Goal: Task Accomplishment & Management: Manage account settings

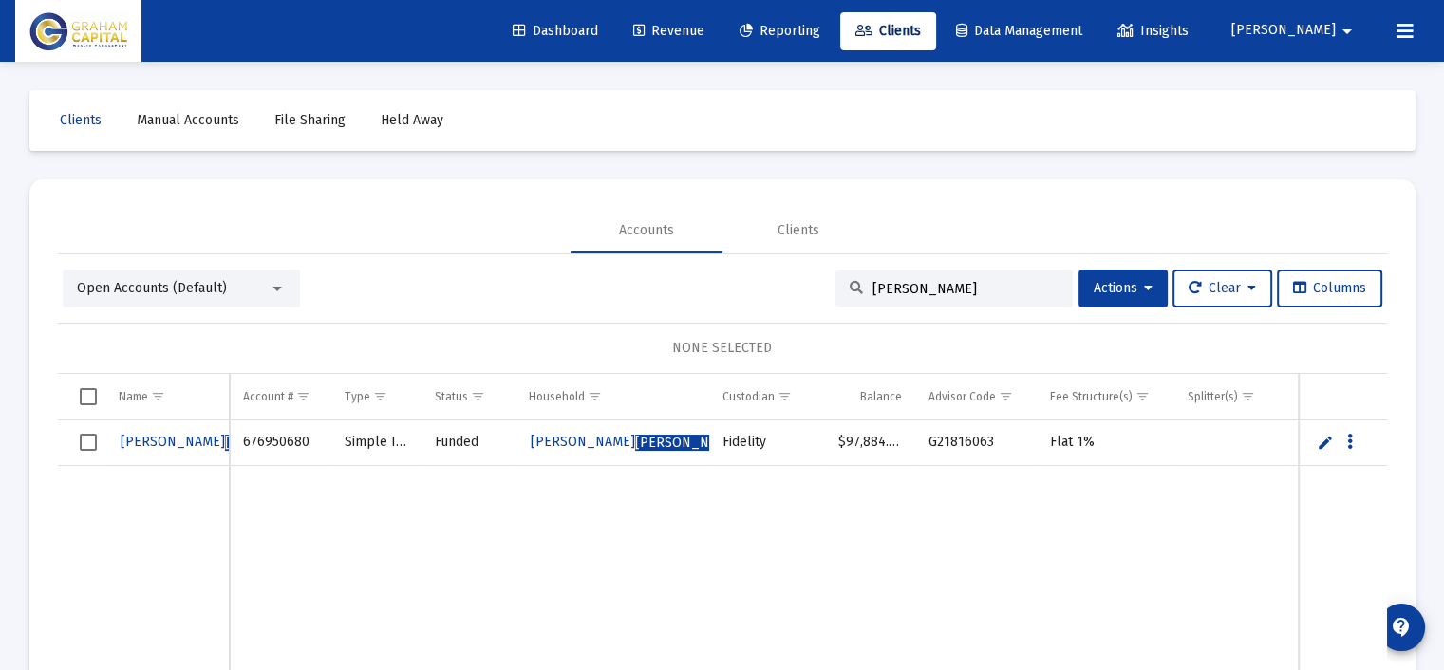
click at [888, 275] on div "[PERSON_NAME]" at bounding box center [953, 289] width 237 height 38
click at [882, 283] on div "[PERSON_NAME]" at bounding box center [953, 289] width 237 height 38
click at [881, 284] on input "[PERSON_NAME]" at bounding box center [965, 289] width 186 height 16
drag, startPoint x: 967, startPoint y: 288, endPoint x: 751, endPoint y: 308, distance: 217.4
click at [751, 308] on div "Open Accounts (Default) [PERSON_NAME] Actions Clear Columns NONE SELECTED Name …" at bounding box center [722, 512] width 1329 height 484
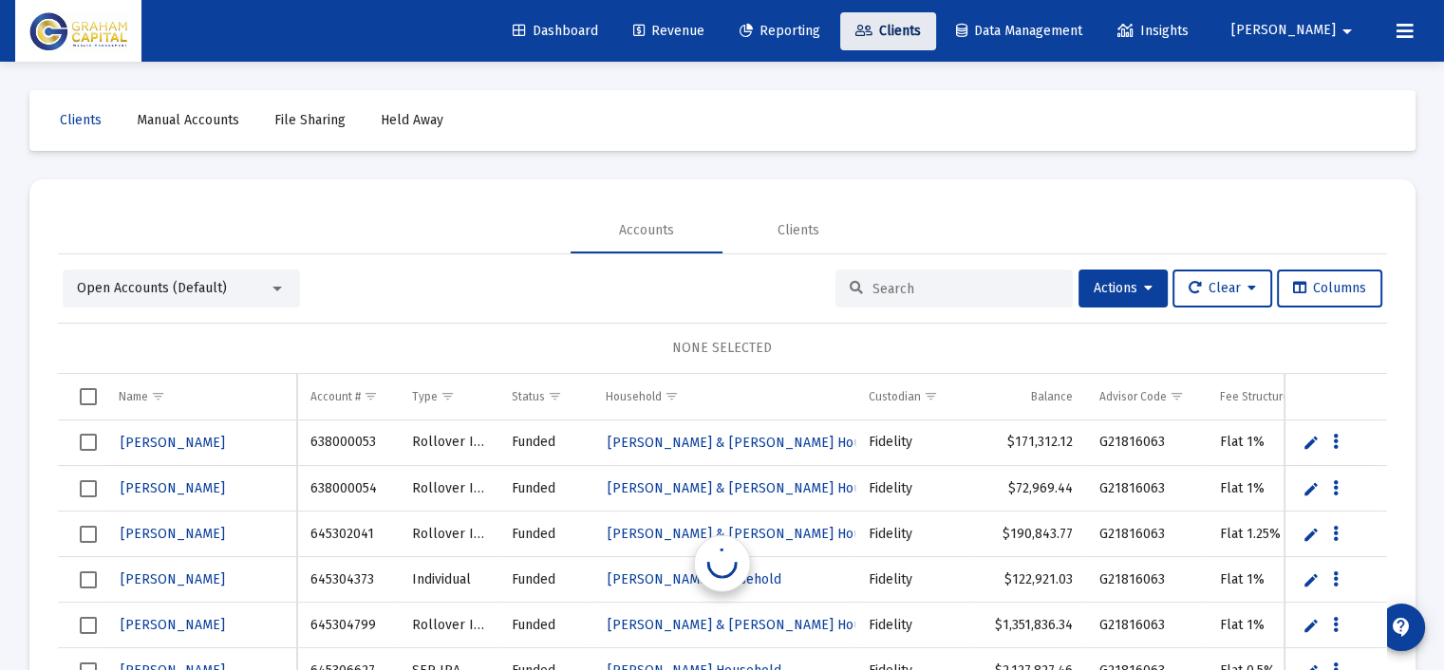
click at [921, 25] on span "Clients" at bounding box center [887, 31] width 65 height 16
click at [874, 288] on input at bounding box center [965, 289] width 186 height 16
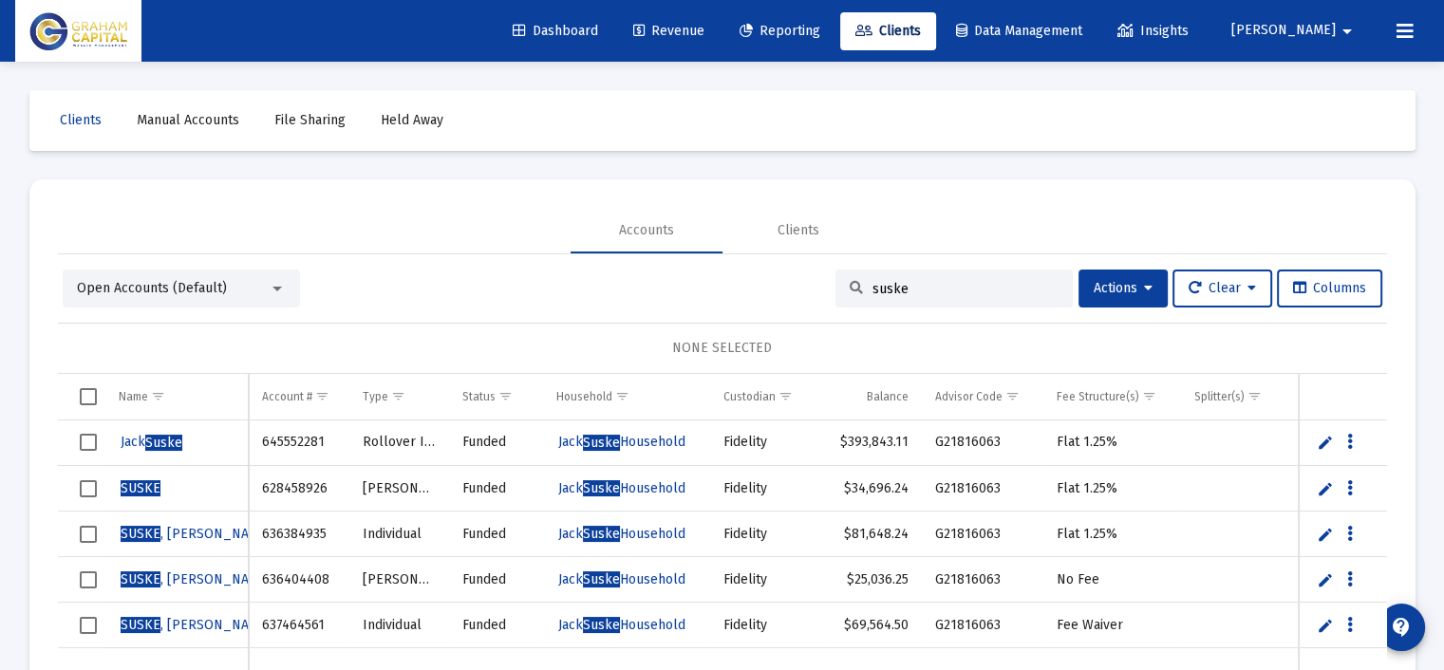
type input "suske"
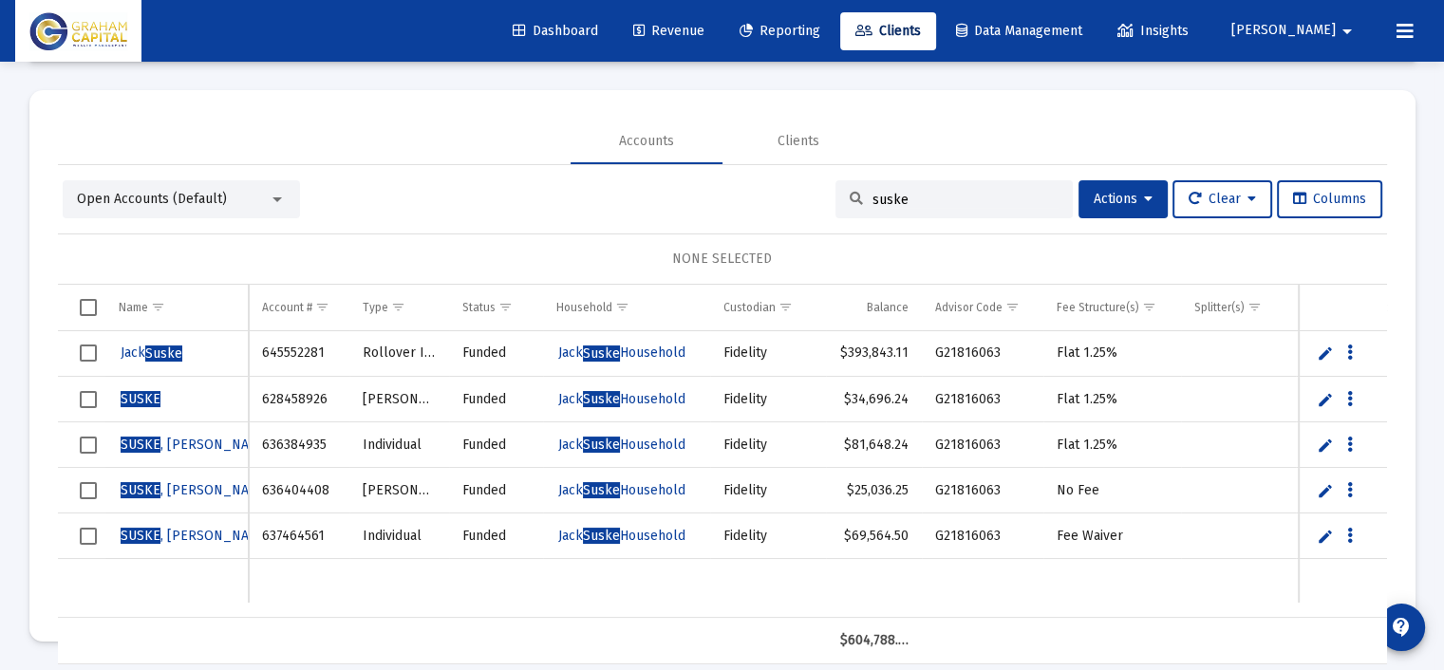
click at [1318, 397] on link "Edit" at bounding box center [1324, 399] width 17 height 17
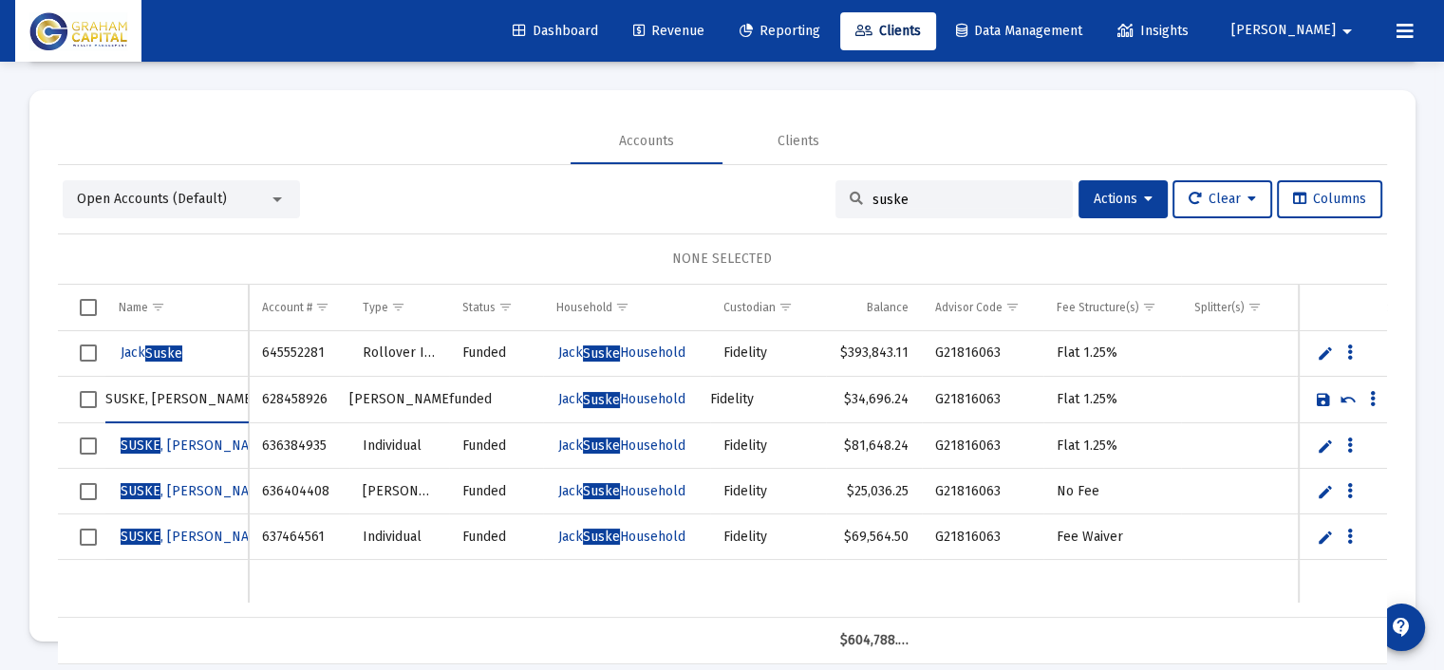
type input "SUSKE, [PERSON_NAME]"
click at [1325, 399] on link "Save" at bounding box center [1322, 399] width 17 height 17
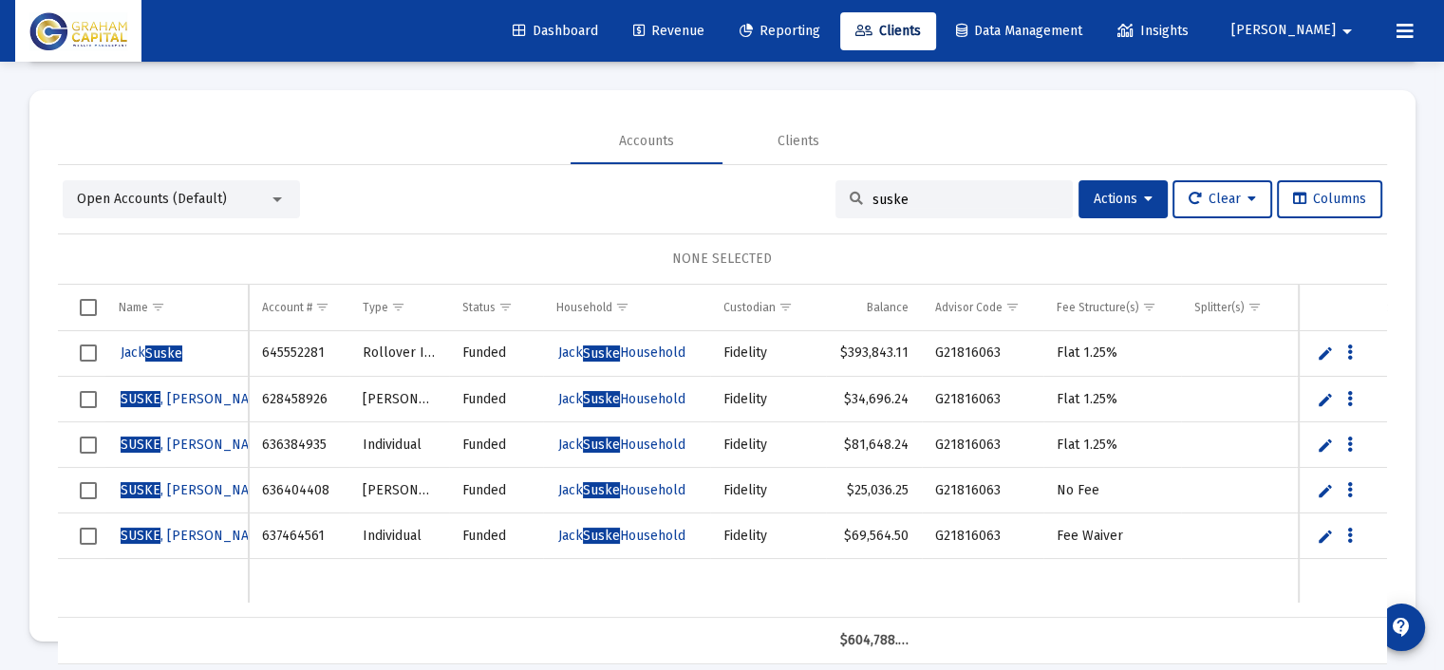
click at [1322, 345] on link "Edit" at bounding box center [1324, 353] width 17 height 17
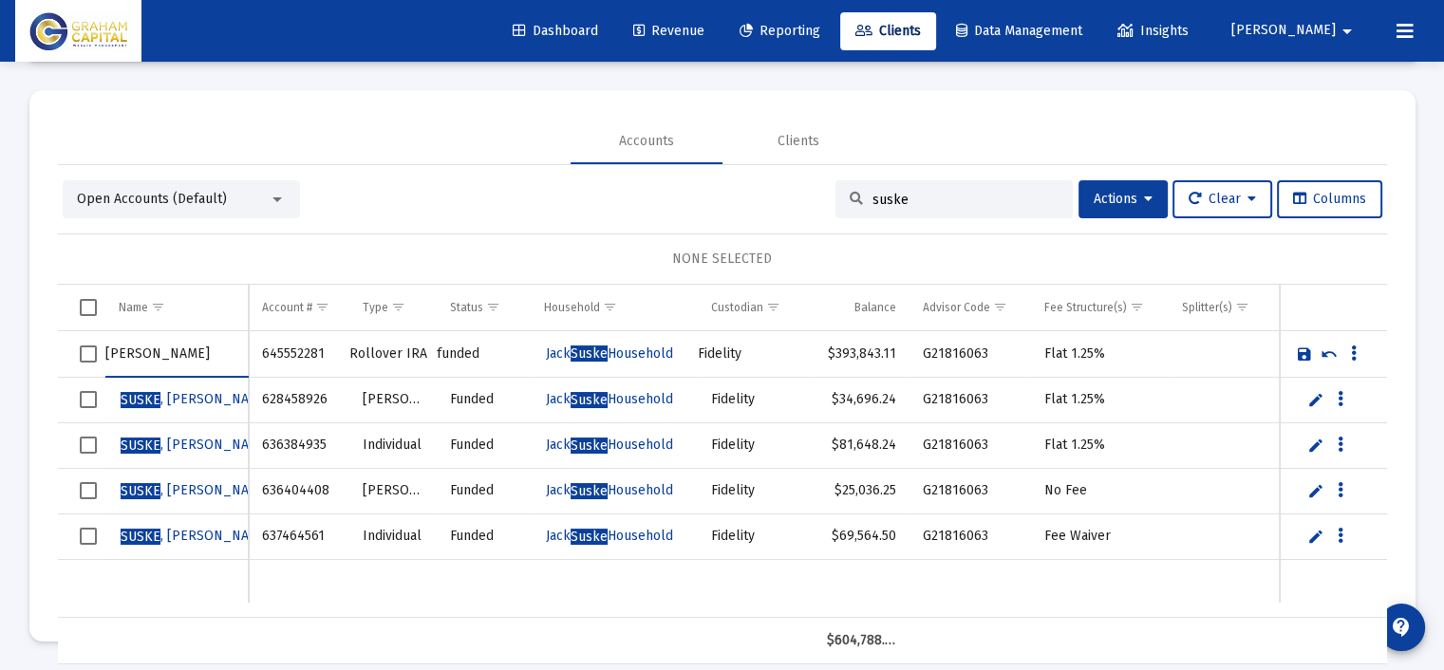
drag, startPoint x: 190, startPoint y: 351, endPoint x: 67, endPoint y: 349, distance: 122.4
click at [67, 349] on tr "[PERSON_NAME]" at bounding box center [722, 354] width 1329 height 47
type input "s"
type input "[PERSON_NAME] ROLL [PERSON_NAME]"
click at [1302, 352] on link "Save" at bounding box center [1303, 353] width 17 height 17
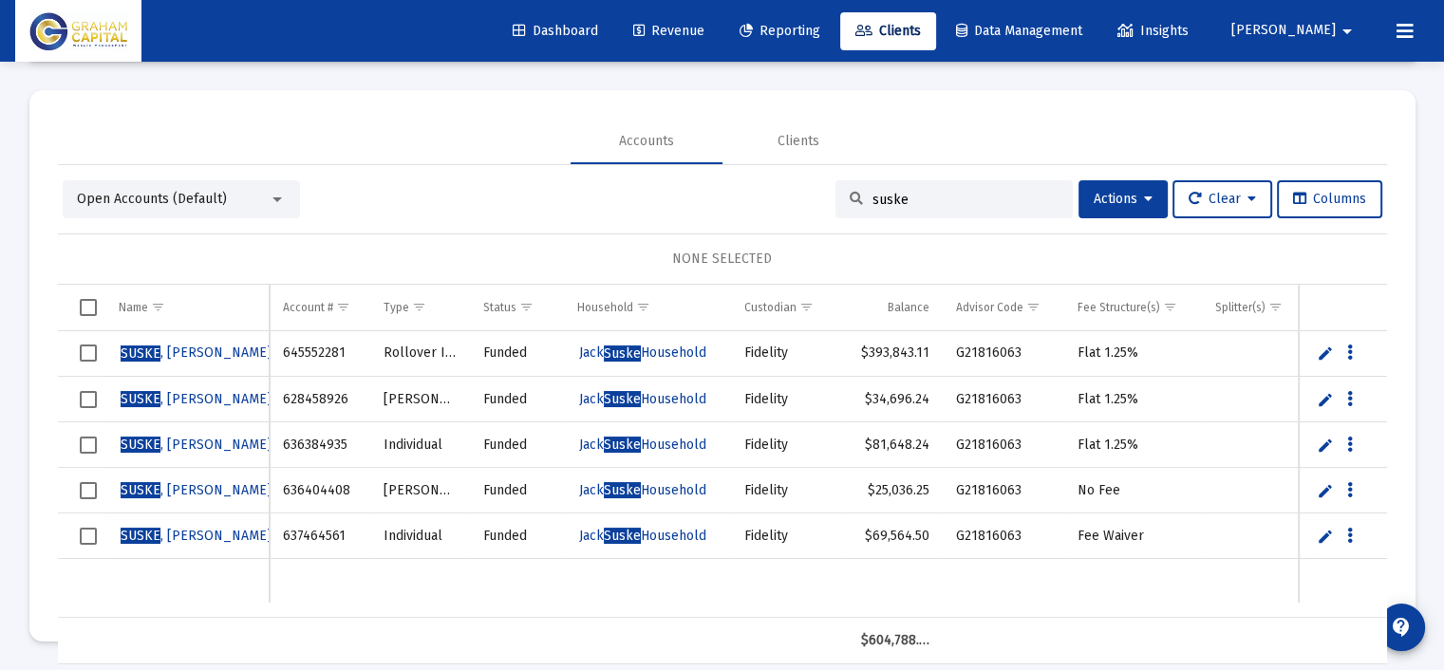
click at [1328, 489] on link "Edit" at bounding box center [1324, 490] width 17 height 17
click at [1323, 491] on link "Save" at bounding box center [1322, 490] width 17 height 17
click at [185, 484] on span "SUSKE , [PERSON_NAME]" at bounding box center [196, 490] width 151 height 16
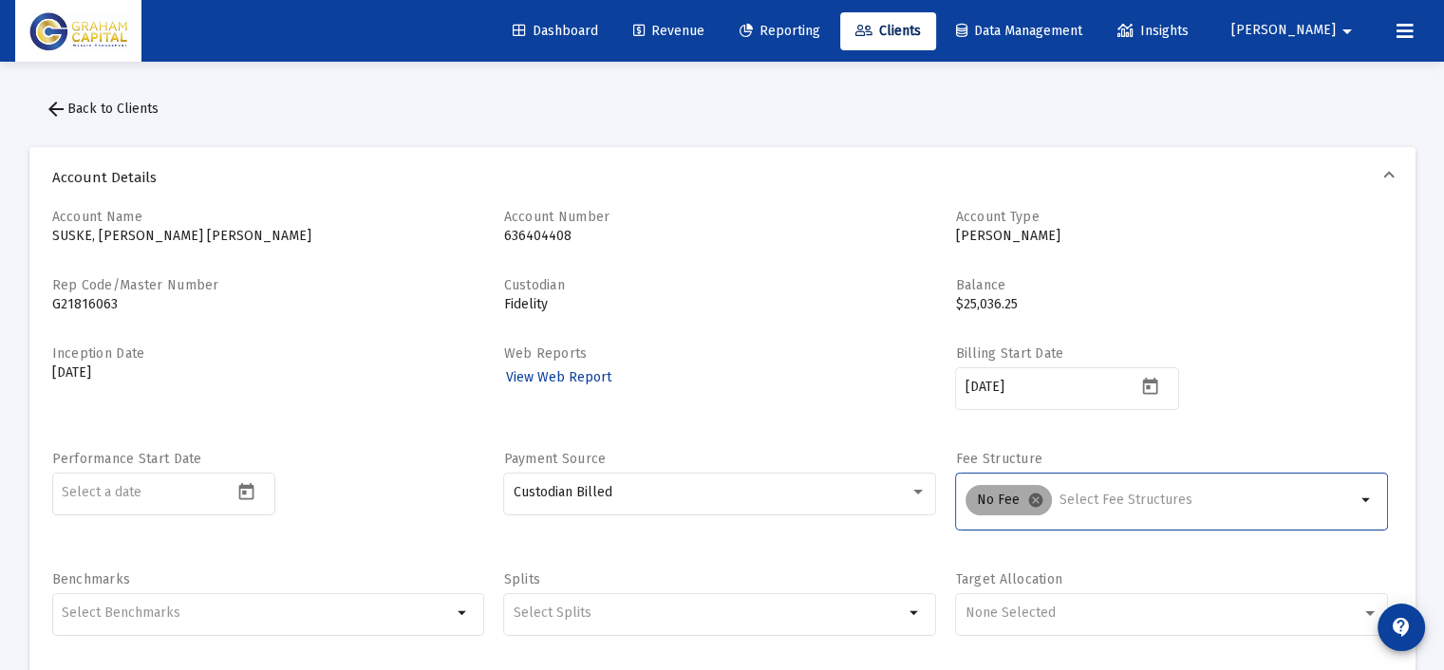
click at [1037, 496] on mat-icon "cancel" at bounding box center [1035, 500] width 17 height 17
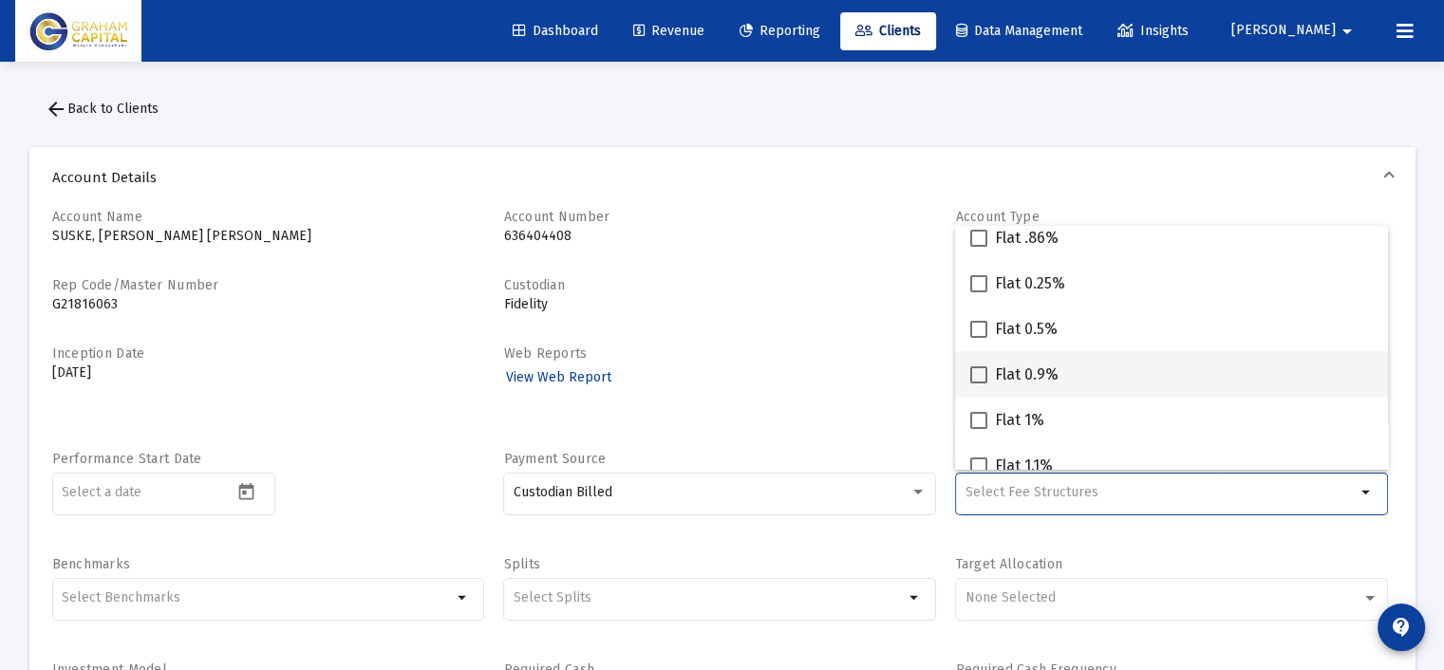
scroll to position [475, 0]
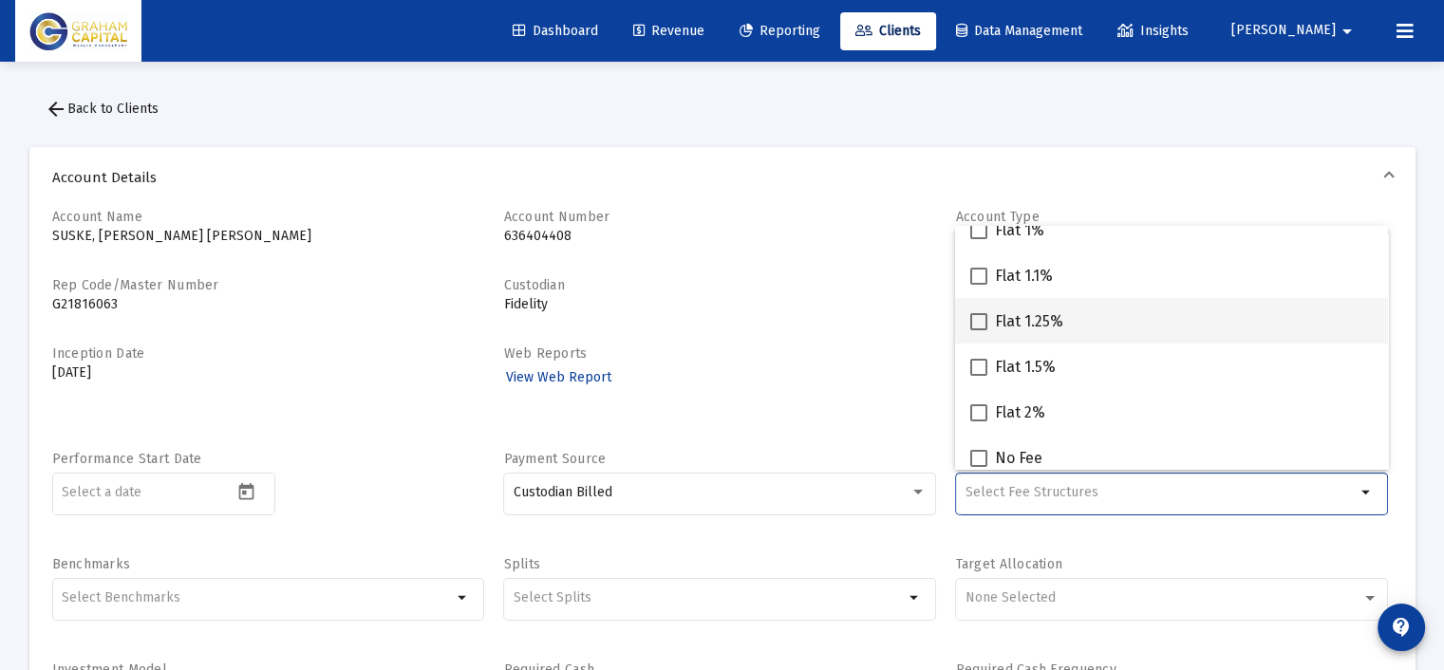
click at [1105, 333] on div "Flat 1.25%" at bounding box center [1171, 321] width 402 height 46
checkbox input "true"
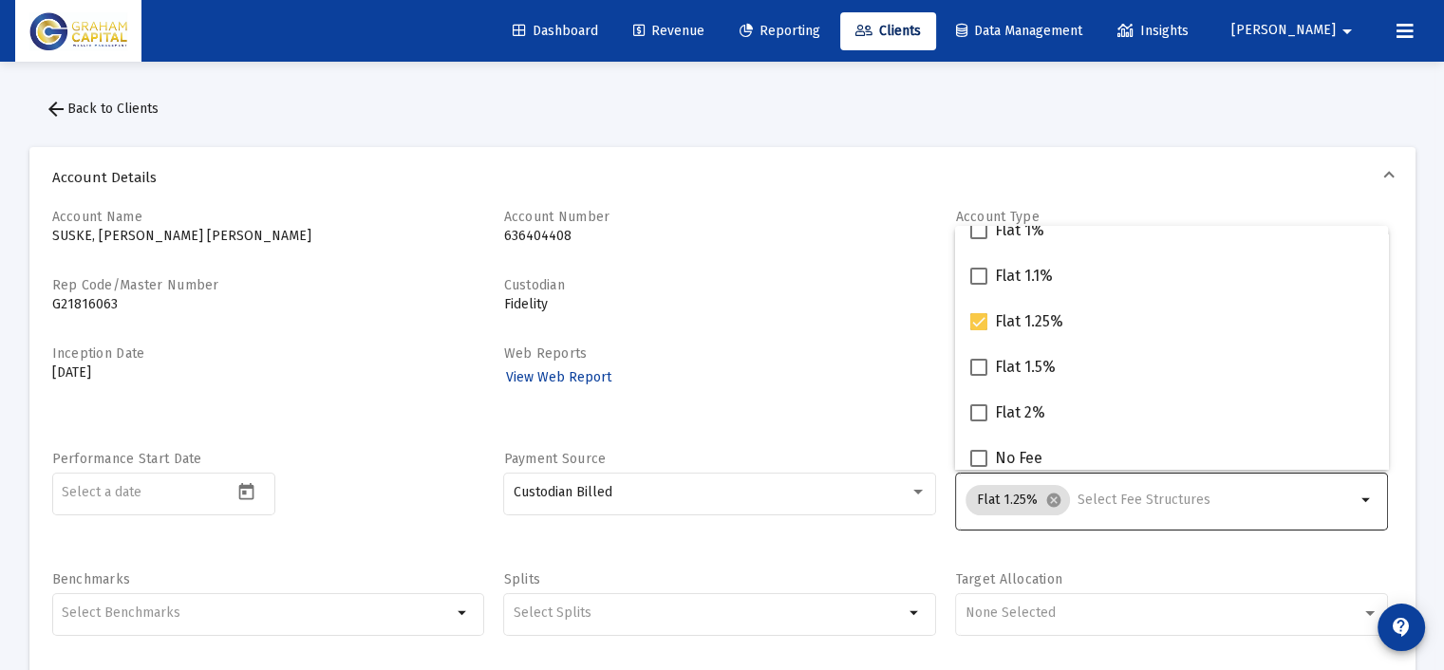
click at [886, 333] on div "Account Name [PERSON_NAME], [PERSON_NAME] [PERSON_NAME] Account Number [FINANCI…" at bounding box center [722, 485] width 1340 height 555
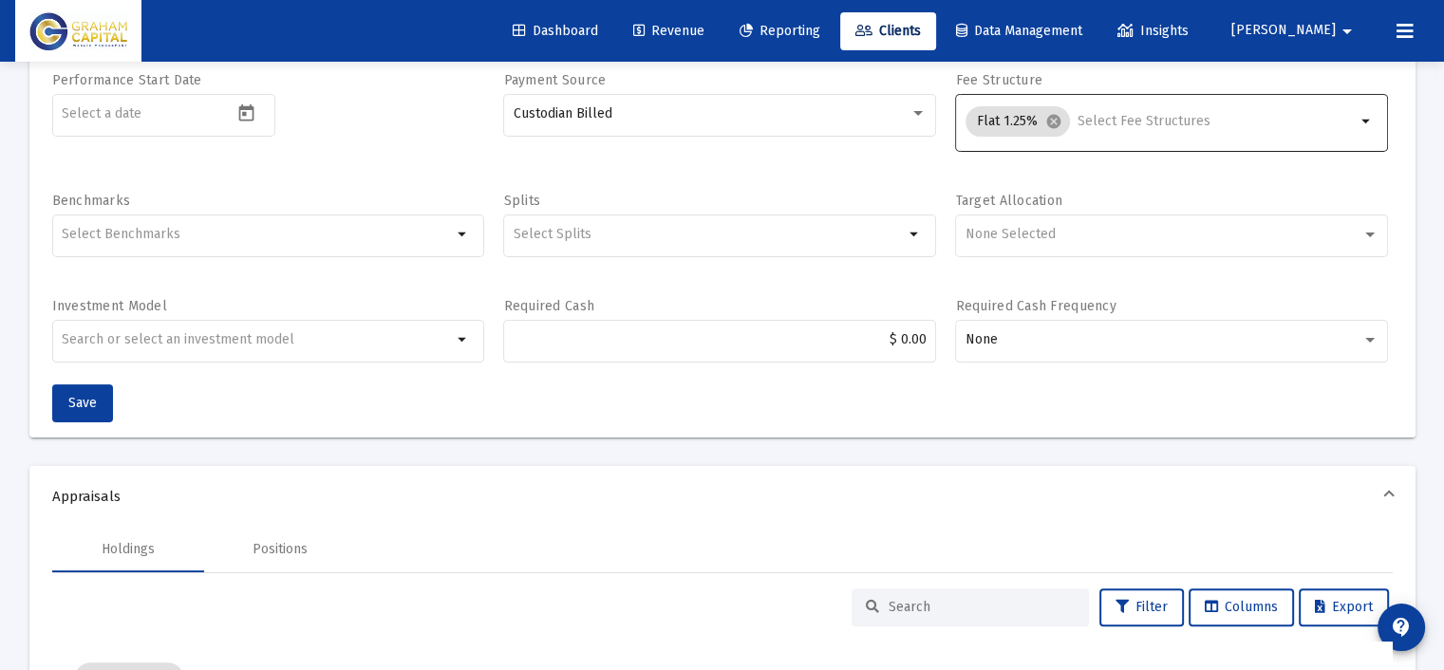
scroll to position [380, 0]
click at [85, 398] on span "Save" at bounding box center [82, 402] width 28 height 16
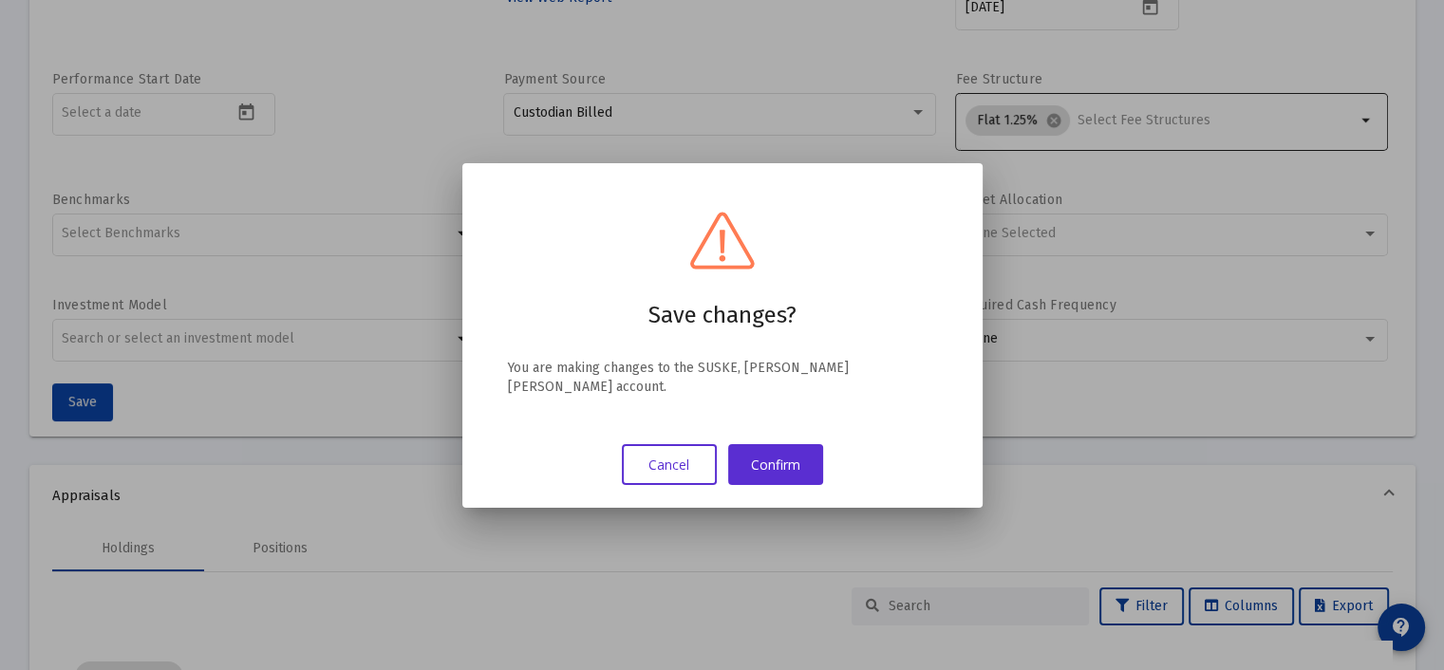
scroll to position [0, 0]
click at [797, 455] on button "Confirm" at bounding box center [775, 464] width 95 height 41
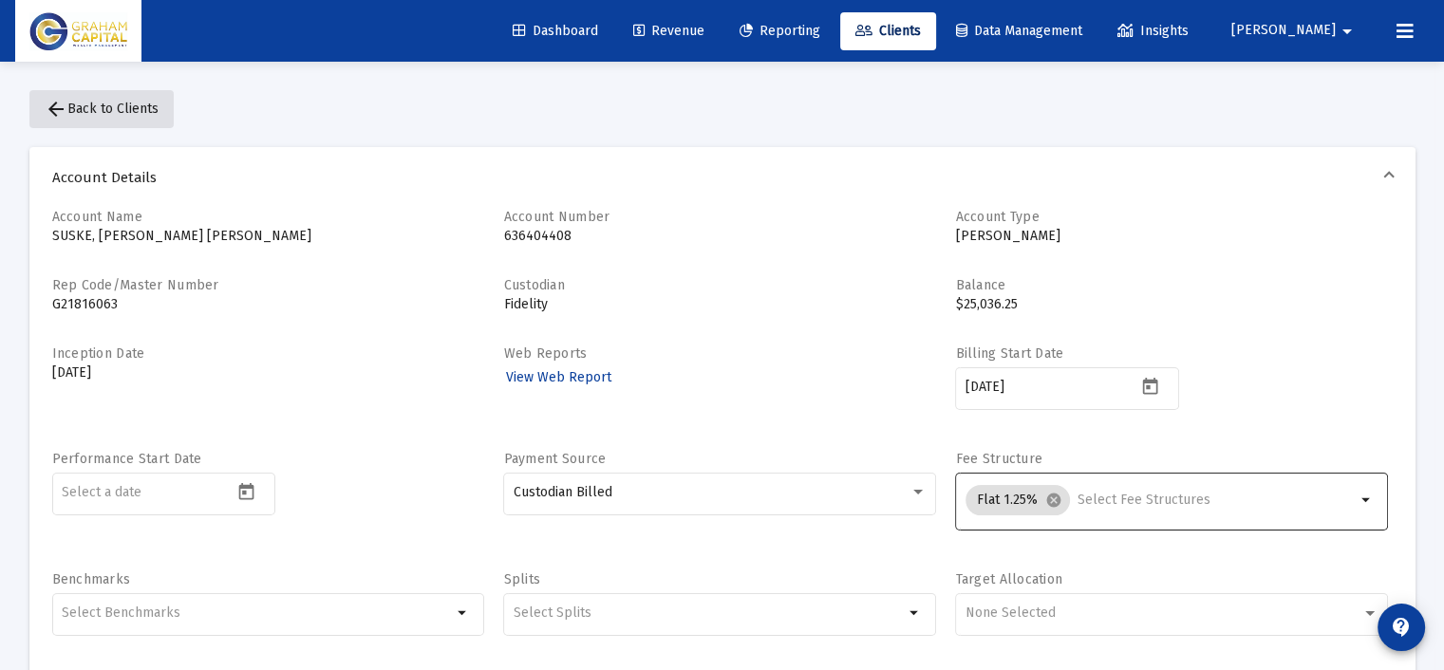
click at [87, 102] on span "arrow_back Back to Clients" at bounding box center [102, 109] width 114 height 16
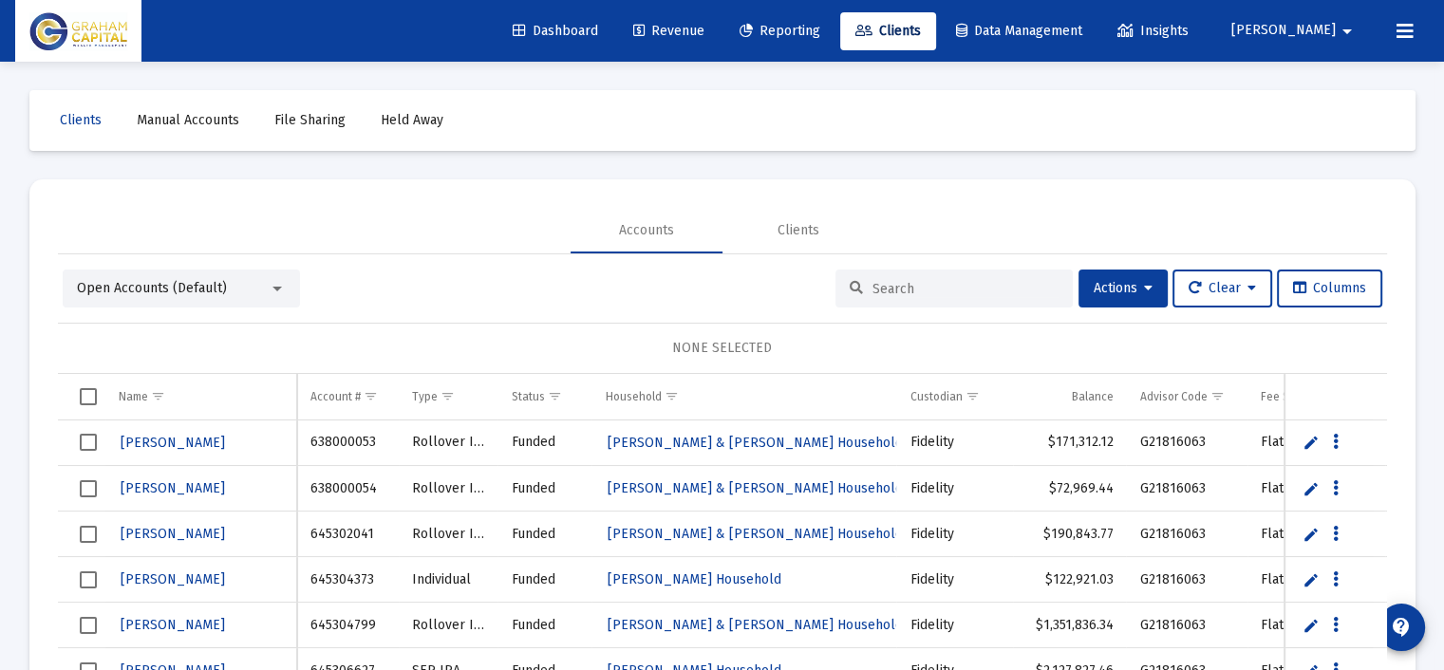
click at [910, 285] on input at bounding box center [965, 289] width 186 height 16
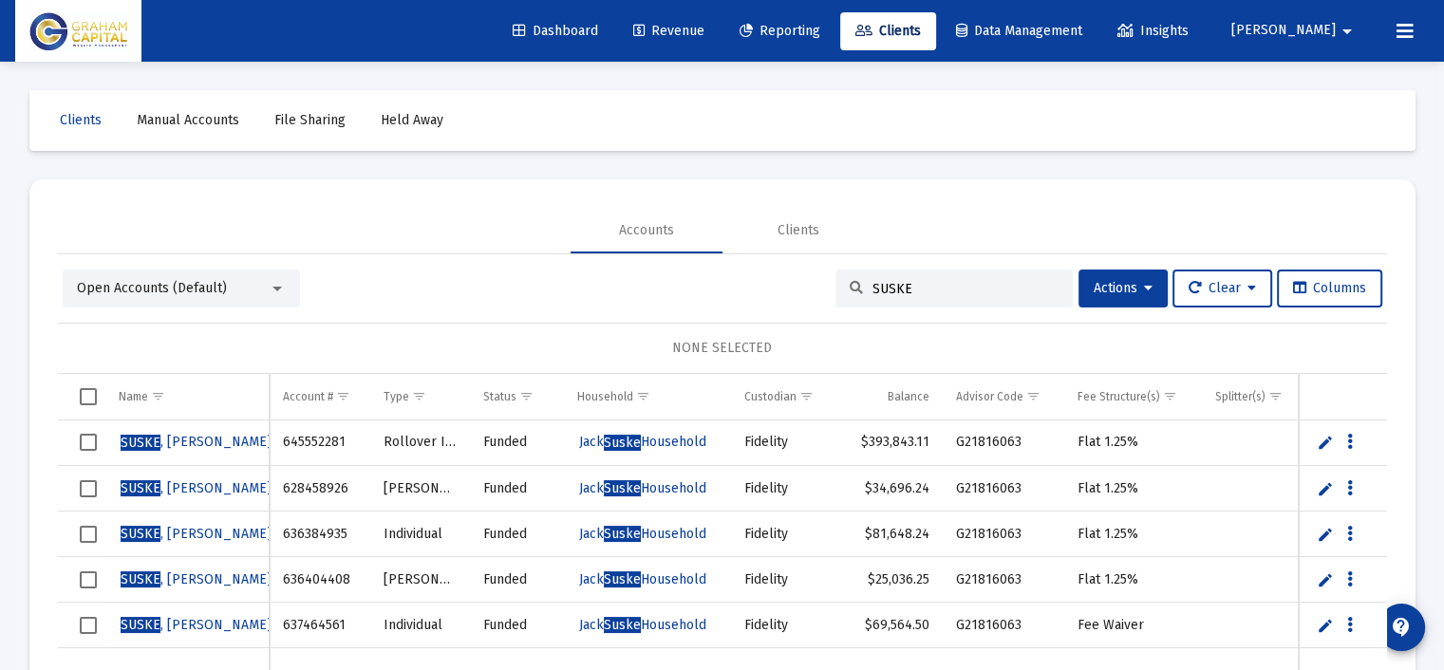
type input "SUSKE"
click at [916, 276] on div "SUSKE" at bounding box center [953, 289] width 237 height 38
drag, startPoint x: 905, startPoint y: 287, endPoint x: 792, endPoint y: 286, distance: 113.9
click at [792, 286] on div "Open Accounts (Default) SUSKE Actions Clear Columns" at bounding box center [722, 289] width 1319 height 38
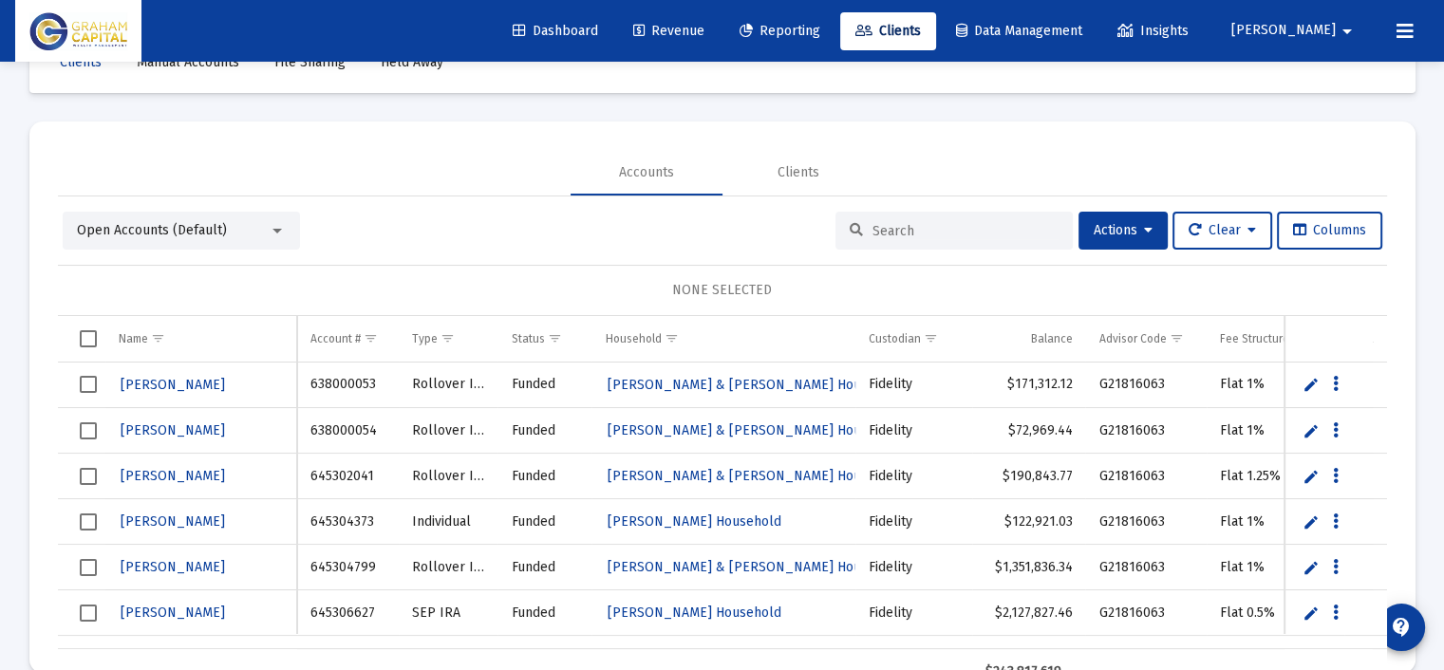
scroll to position [89, 0]
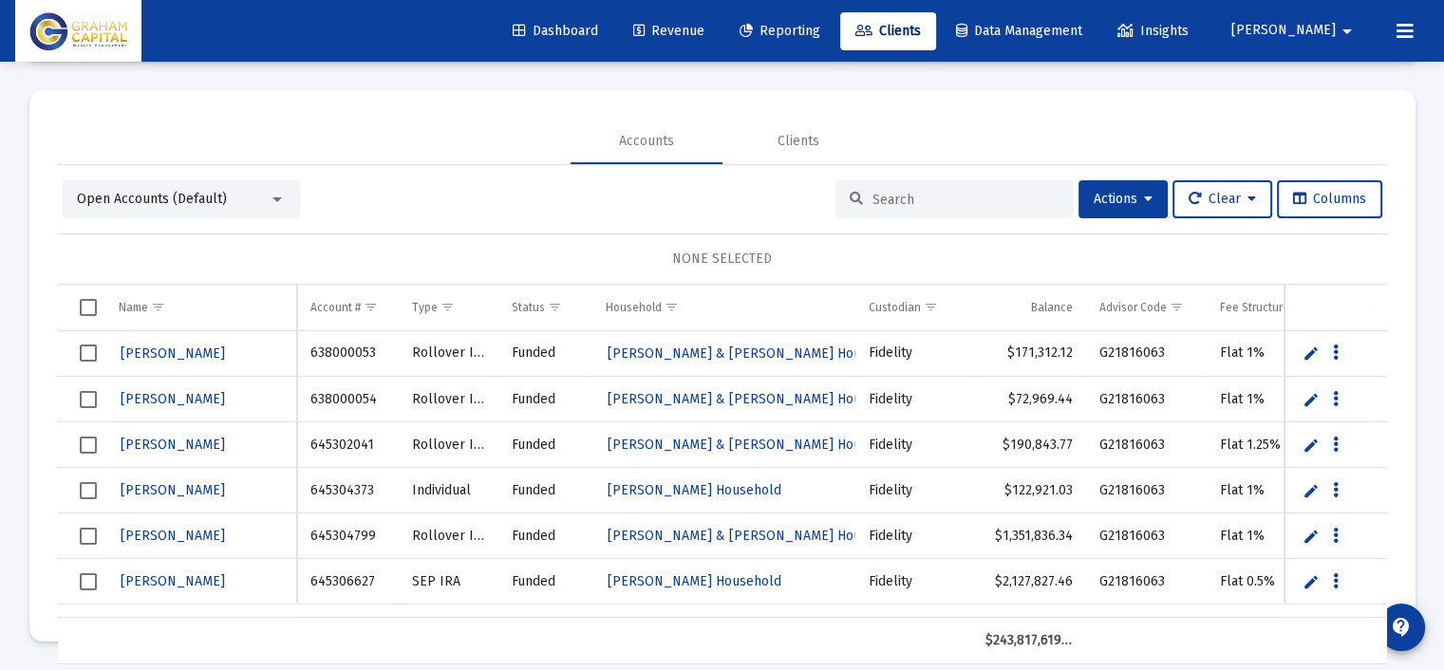
click at [886, 180] on div at bounding box center [953, 199] width 237 height 38
click at [877, 192] on input at bounding box center [965, 200] width 186 height 16
type input "s"
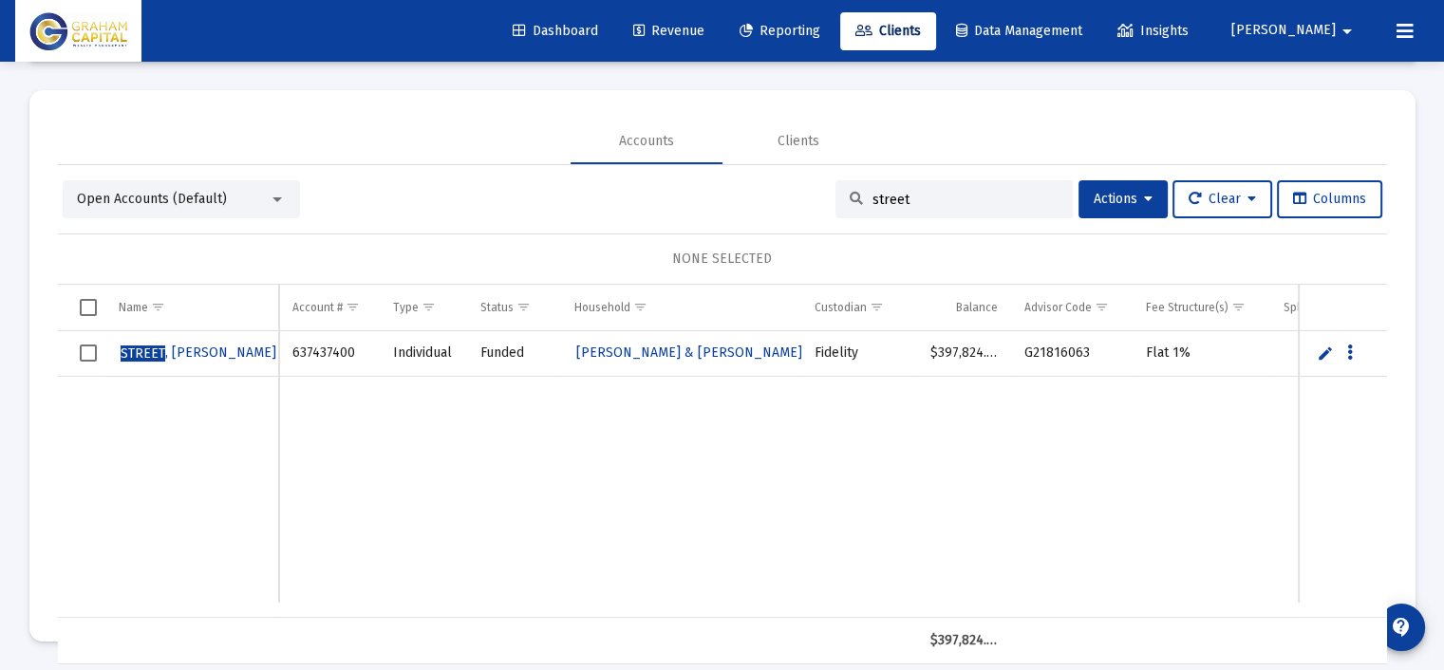
type input "street"
